Goal: Transaction & Acquisition: Purchase product/service

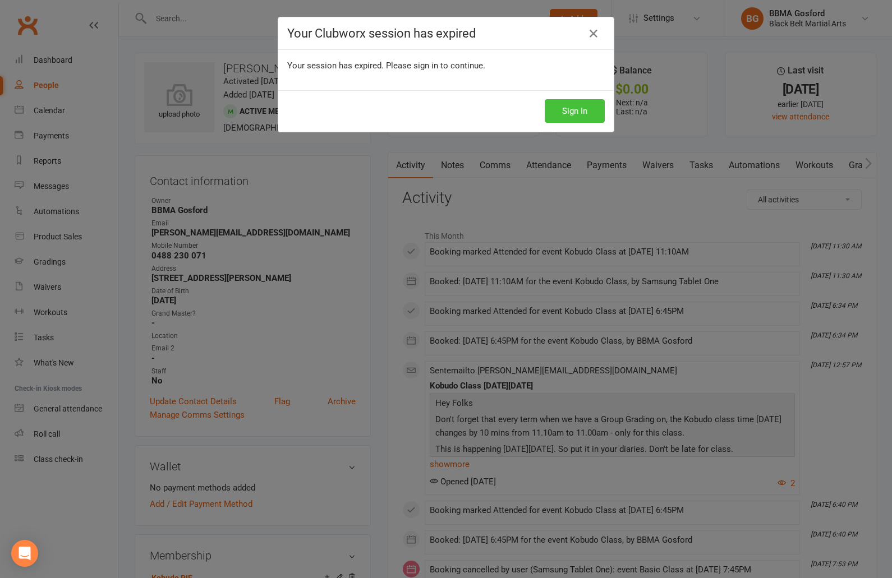
click at [595, 113] on button "Sign In" at bounding box center [575, 111] width 60 height 24
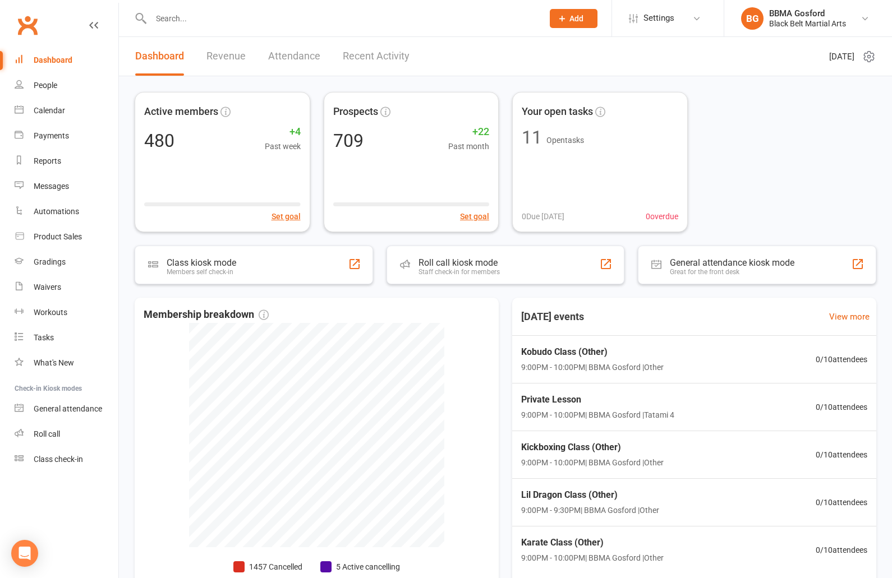
click at [205, 14] on input "text" at bounding box center [342, 19] width 388 height 16
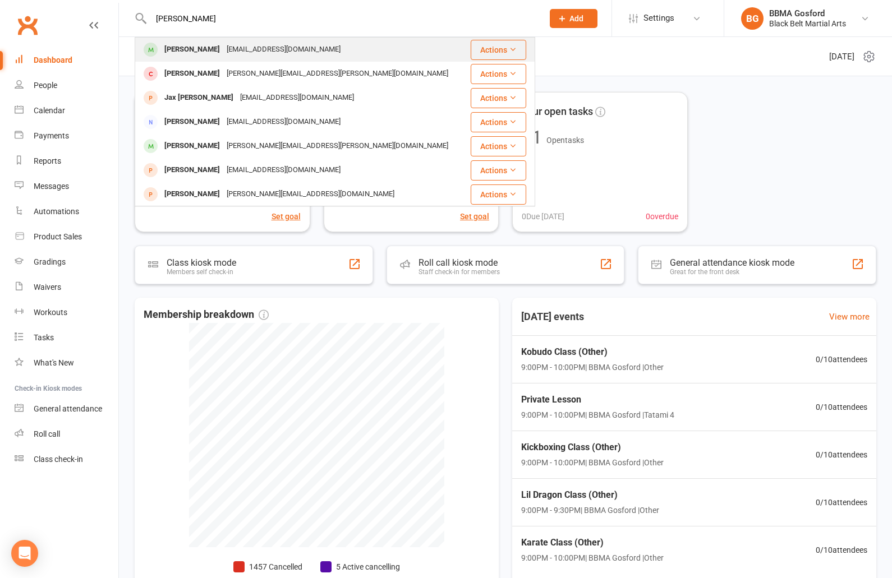
type input "jacey hel"
click at [201, 43] on div "Jacey Helyard" at bounding box center [192, 50] width 62 height 16
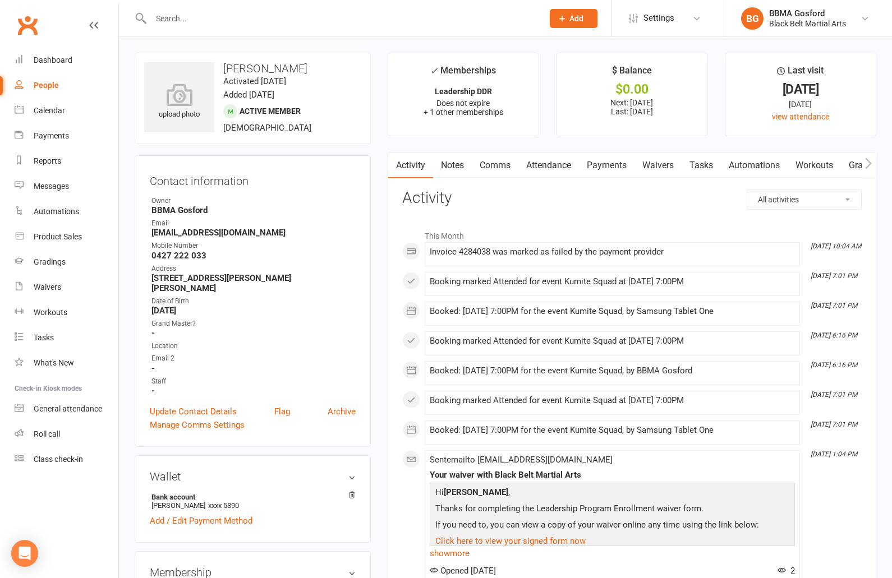
click at [657, 166] on link "Waivers" at bounding box center [657, 166] width 47 height 26
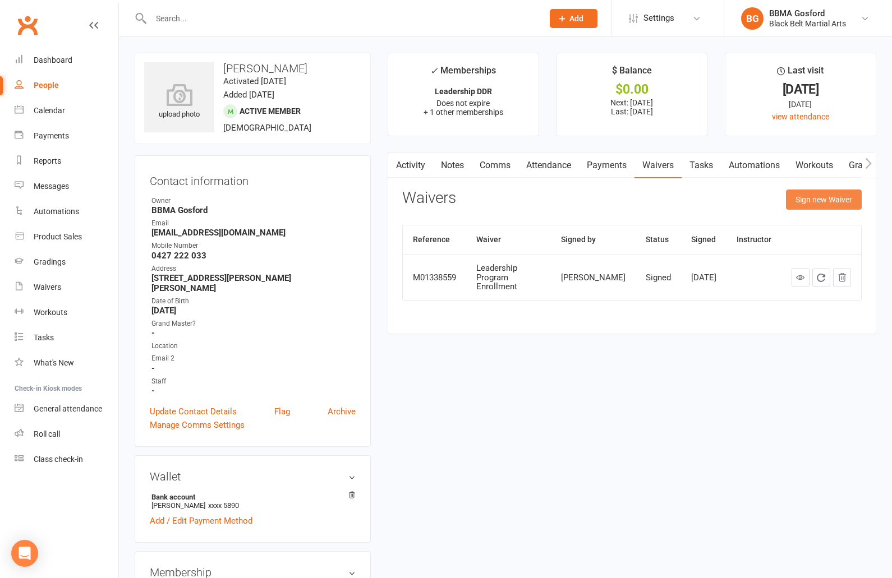
click at [816, 201] on button "Sign new Waiver" at bounding box center [824, 200] width 76 height 20
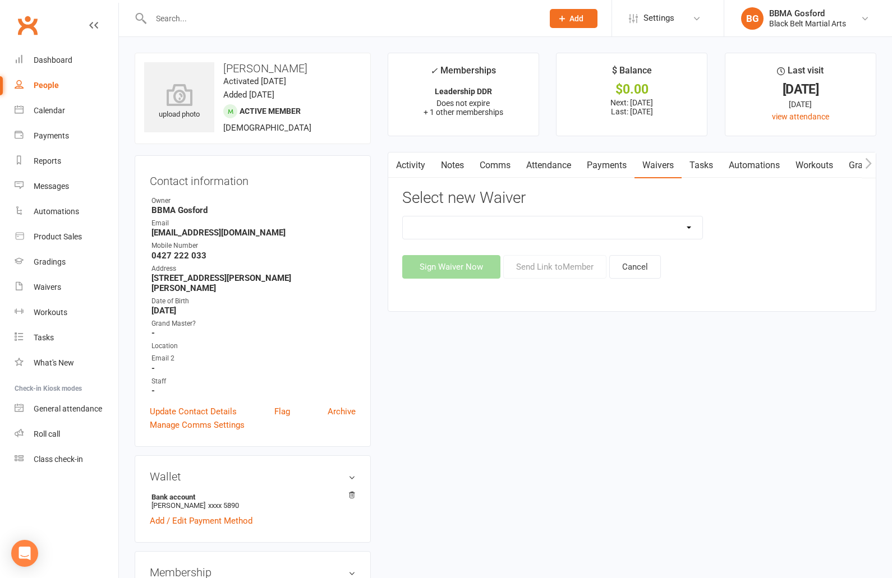
select select "6857"
click option "Billing Contract (Bank Details)" at bounding box center [0, 0] width 0 height 0
click at [557, 266] on button "Send Link to Member" at bounding box center [554, 267] width 103 height 24
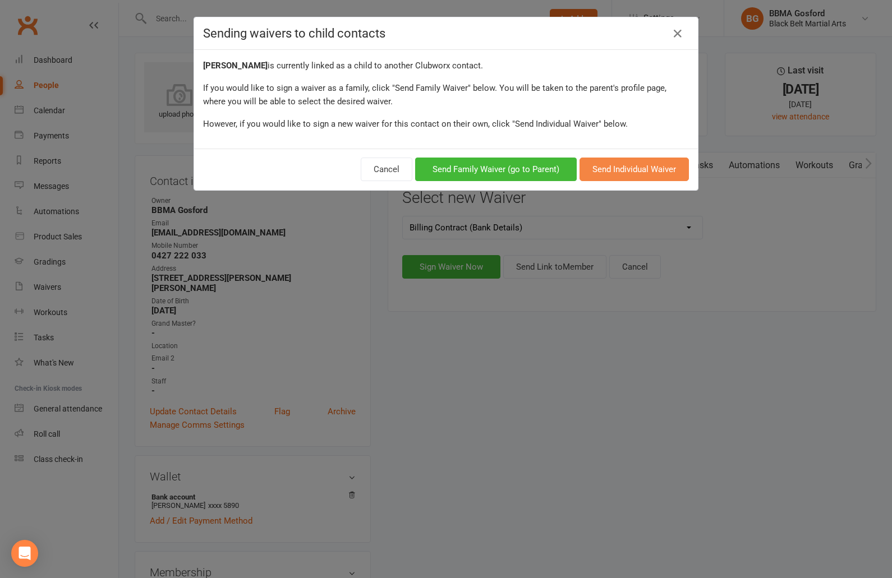
click at [646, 169] on button "Send Individual Waiver" at bounding box center [633, 170] width 109 height 24
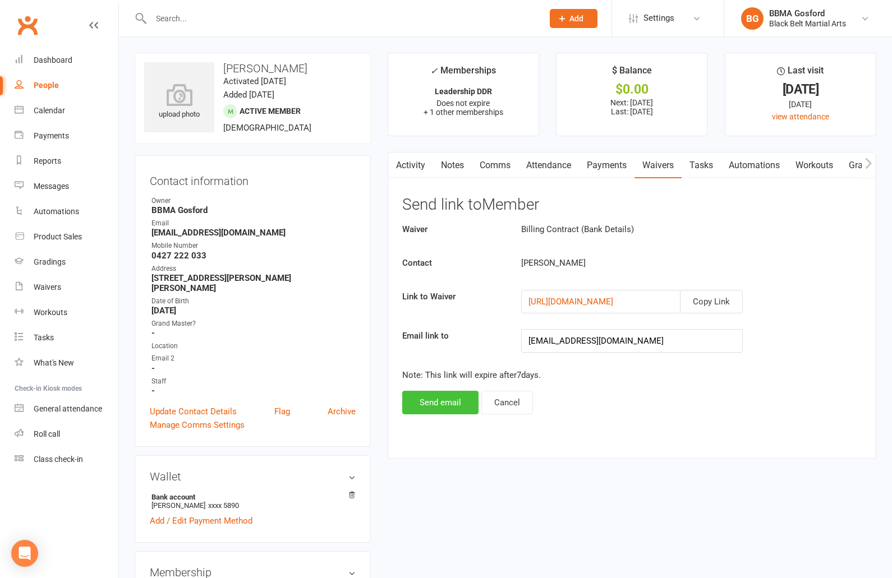
click at [454, 414] on button "Send email" at bounding box center [440, 403] width 76 height 24
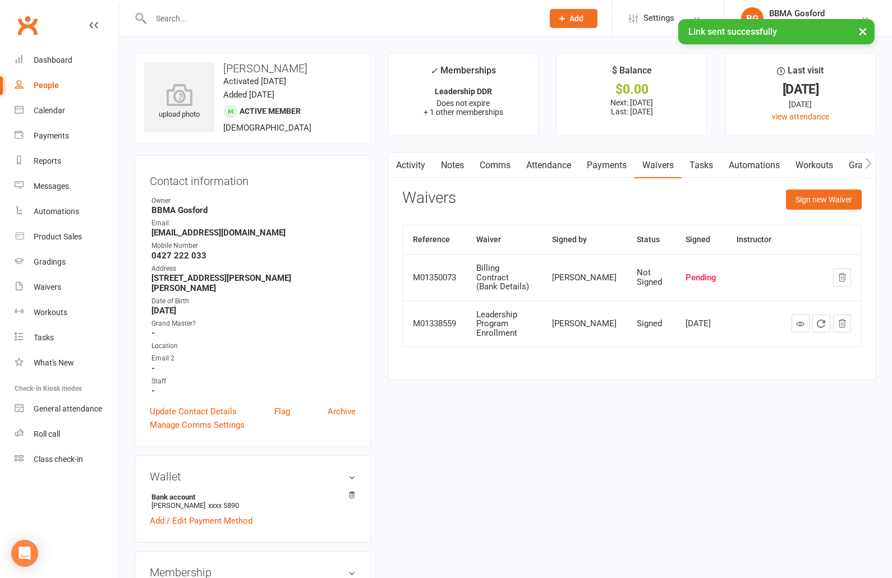
click at [494, 165] on link "Comms" at bounding box center [495, 166] width 47 height 26
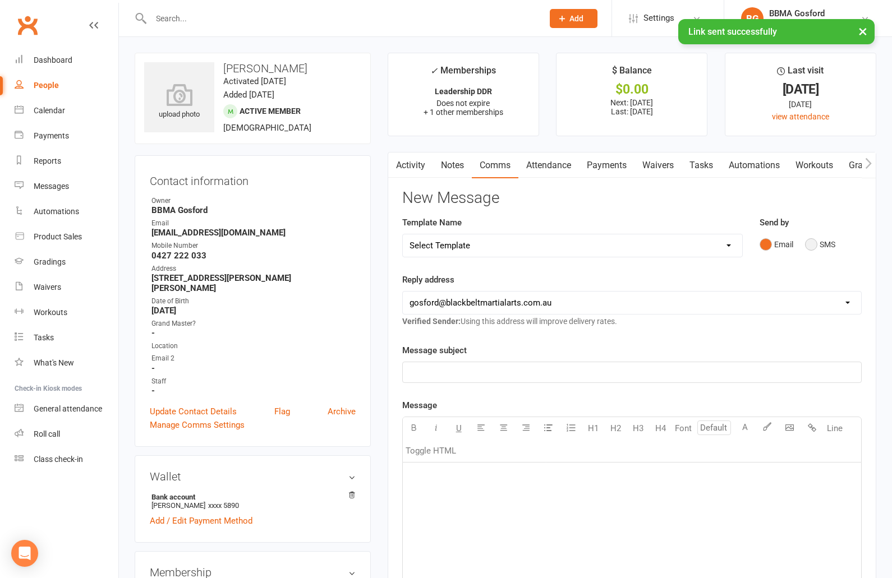
click at [817, 247] on button "SMS" at bounding box center [820, 244] width 30 height 21
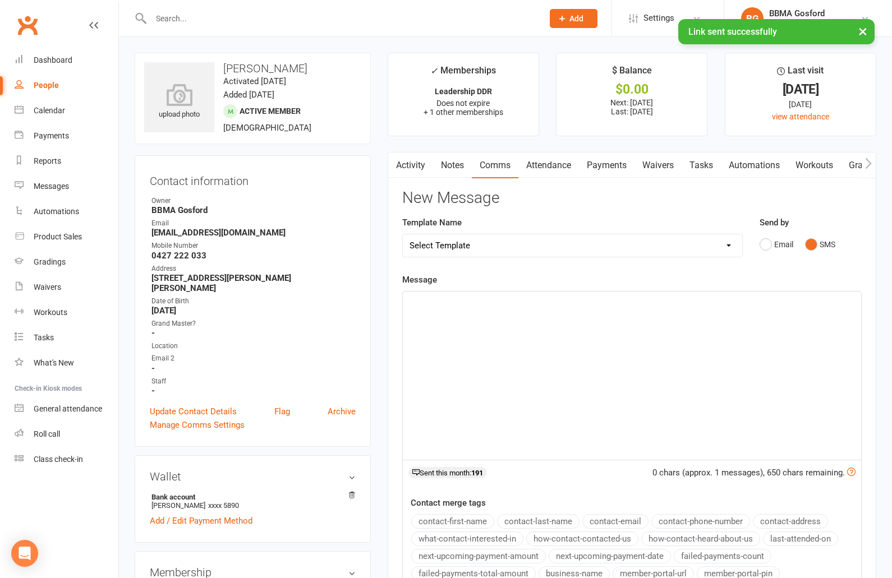
click at [512, 302] on p "﻿" at bounding box center [631, 301] width 445 height 13
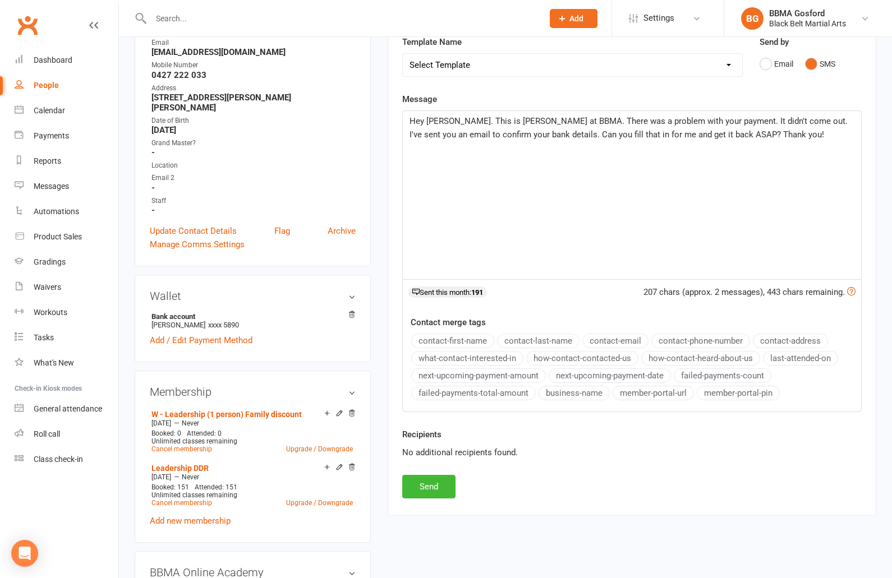
scroll to position [181, 0]
click at [433, 481] on button "Send" at bounding box center [428, 487] width 53 height 24
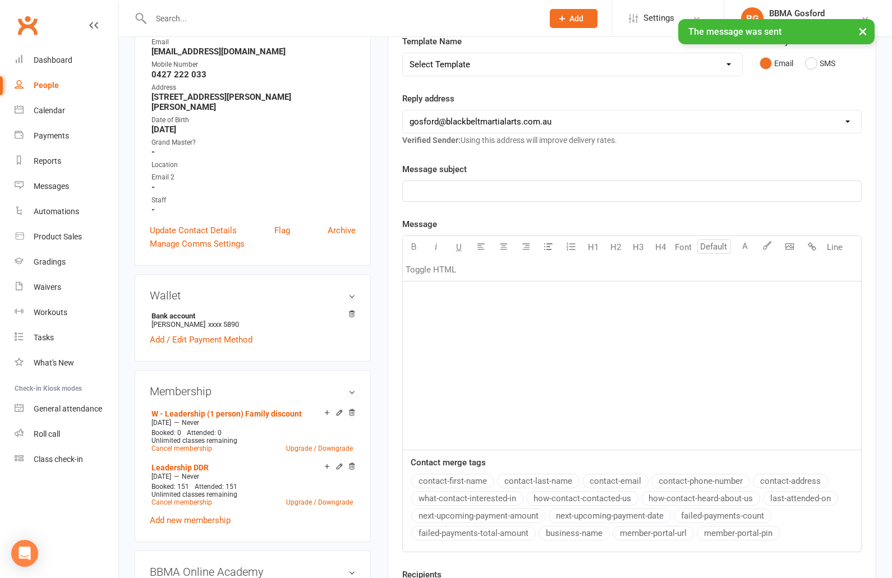
scroll to position [0, 0]
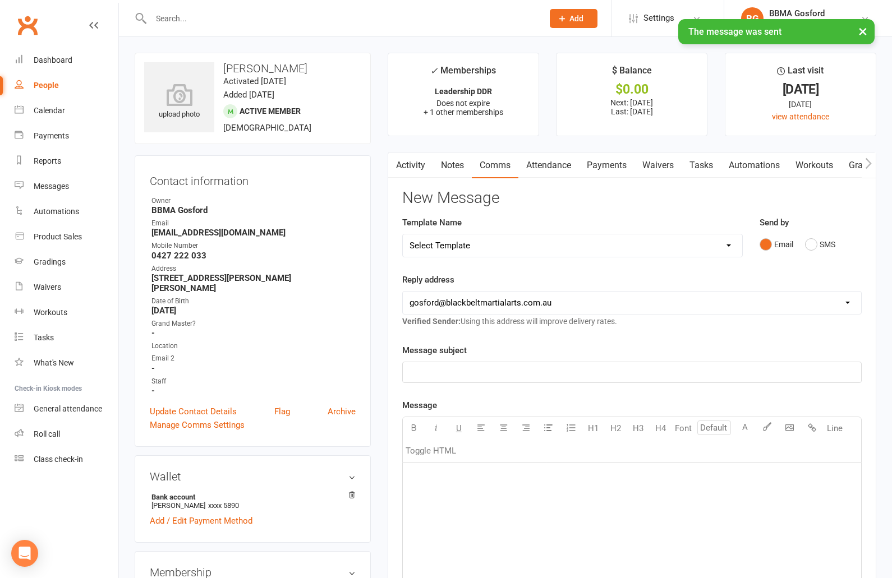
click at [408, 169] on link "Activity" at bounding box center [410, 166] width 45 height 26
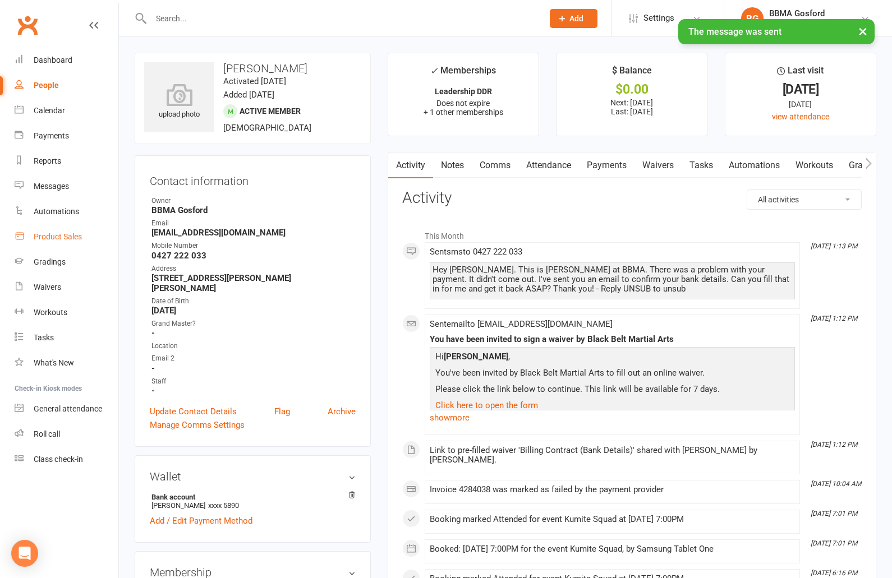
click at [56, 237] on div "Product Sales" at bounding box center [58, 236] width 48 height 9
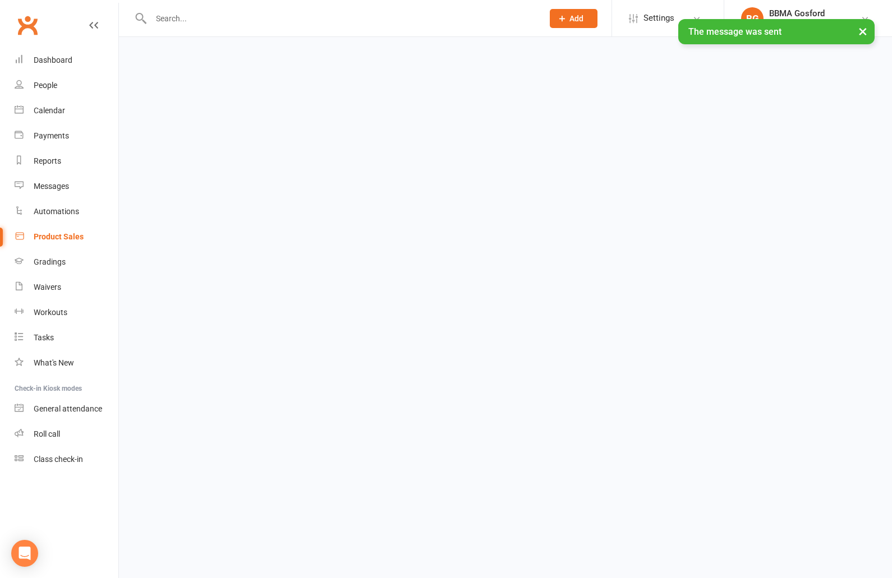
select select "100"
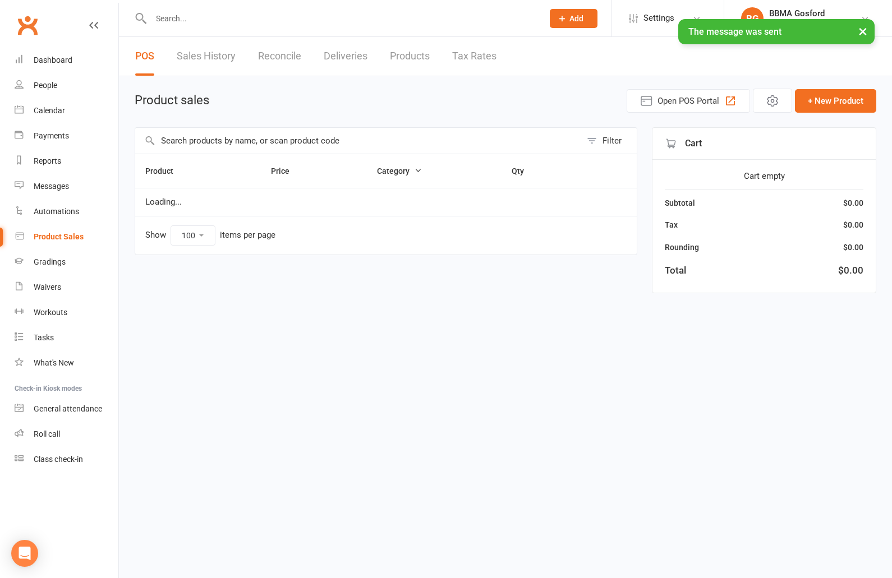
click at [197, 143] on input "text" at bounding box center [358, 141] width 446 height 26
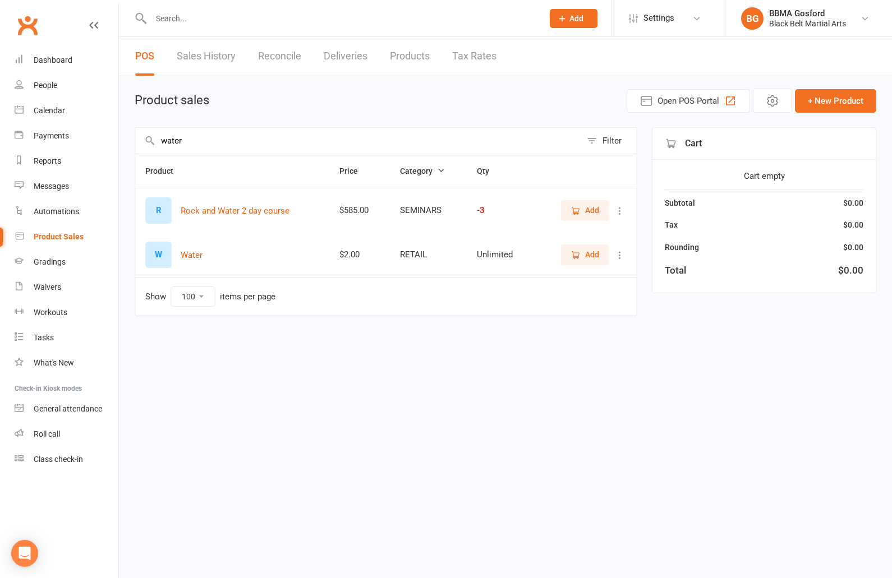
type input "water"
click at [581, 256] on icon "button" at bounding box center [575, 255] width 10 height 10
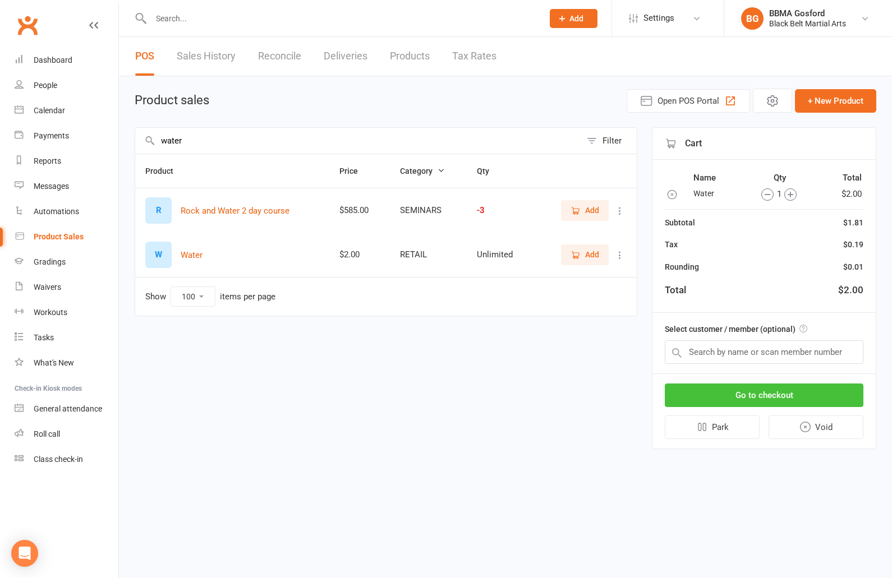
click at [756, 400] on button "Go to checkout" at bounding box center [764, 396] width 199 height 24
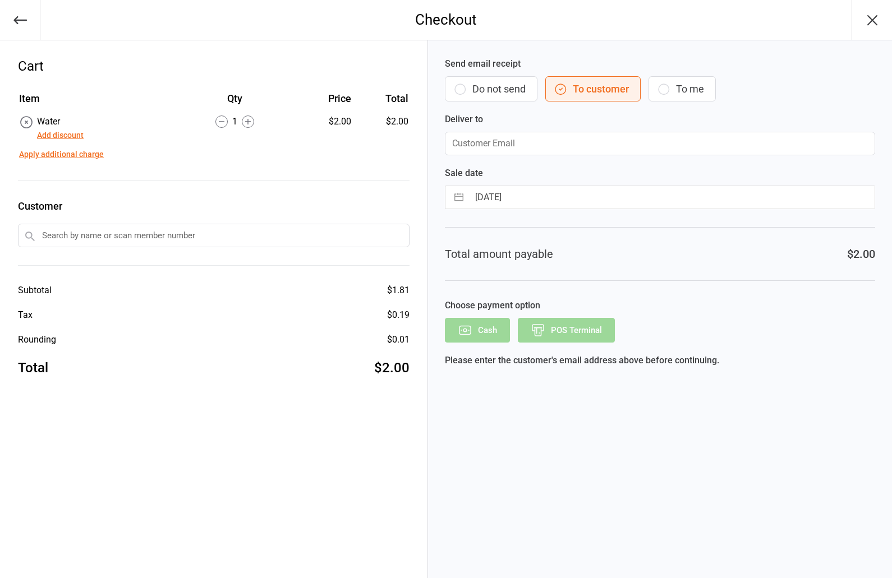
click at [481, 94] on button "Do not send" at bounding box center [491, 88] width 93 height 25
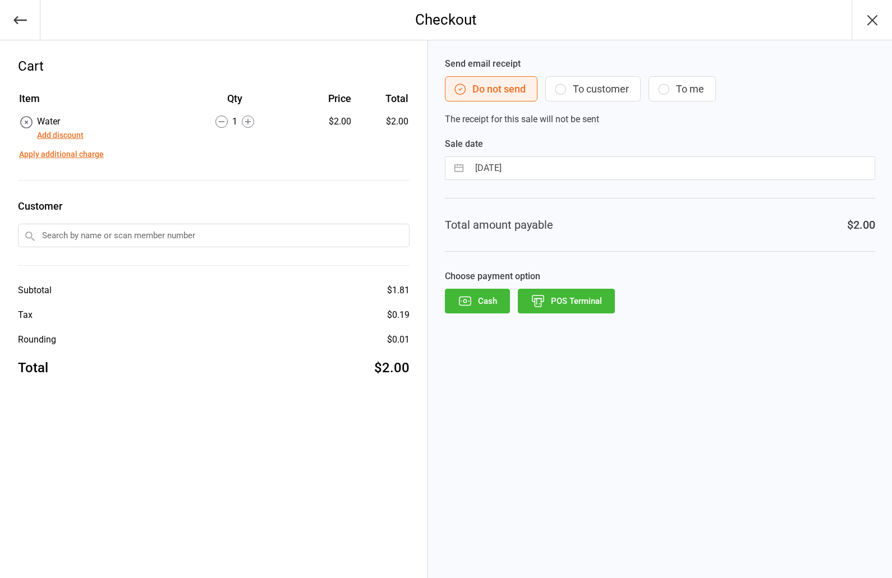
click at [573, 296] on button "POS Terminal" at bounding box center [566, 301] width 97 height 25
